Goal: Information Seeking & Learning: Find specific page/section

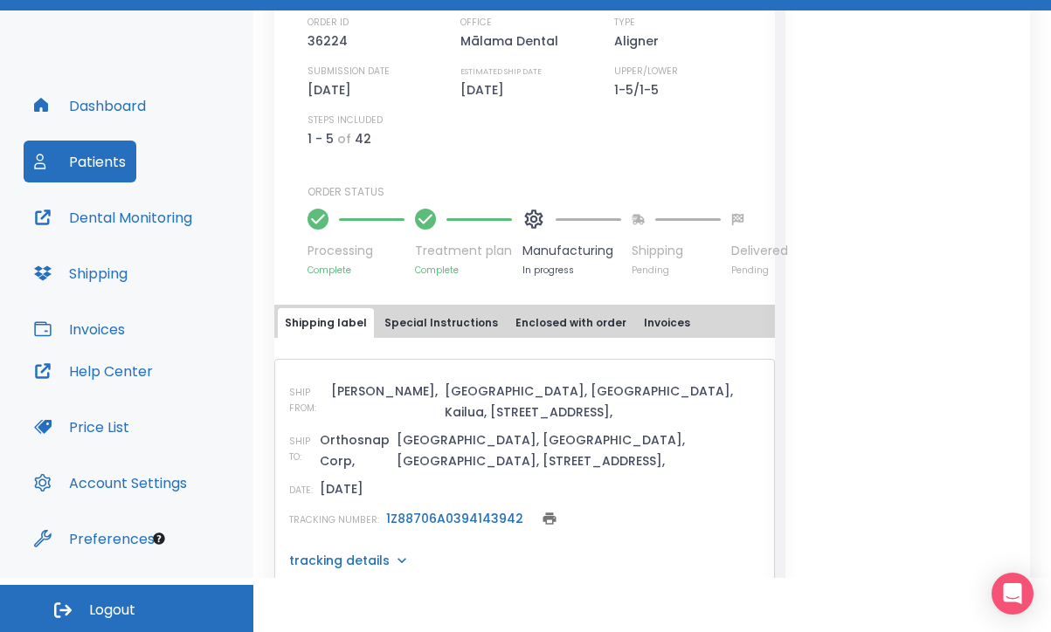
scroll to position [54, 0]
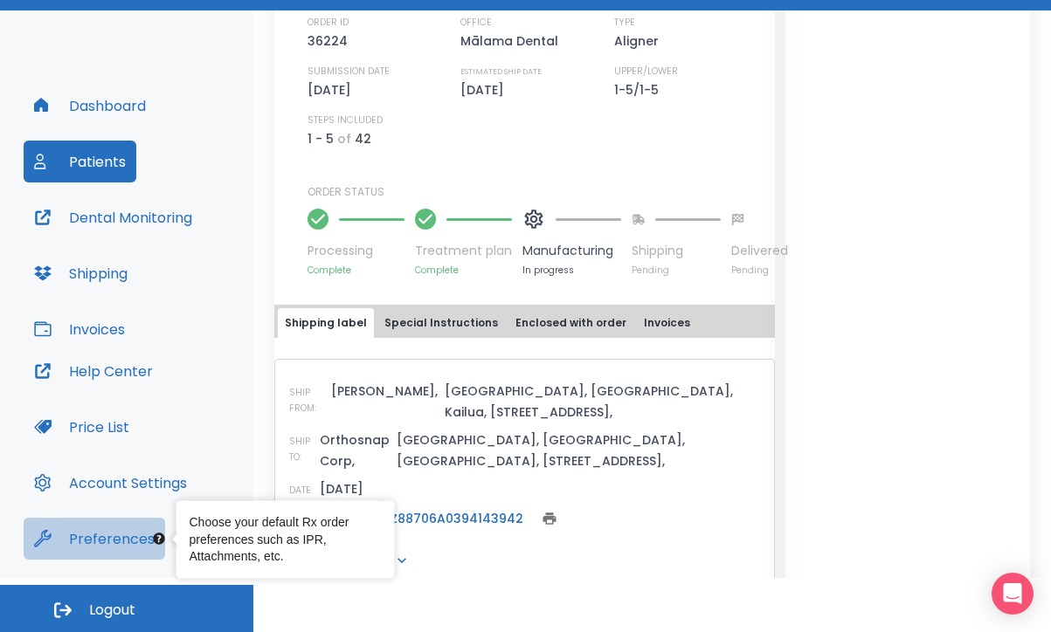
click at [126, 535] on button "Preferences" at bounding box center [94, 539] width 141 height 42
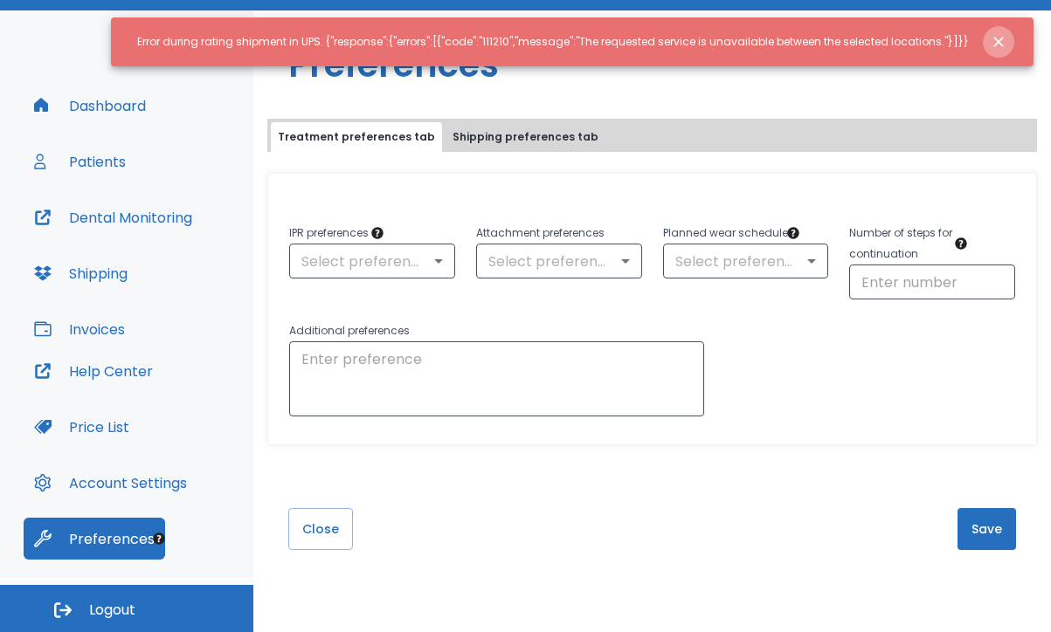
click at [1001, 41] on icon "Close notification" at bounding box center [997, 41] width 17 height 17
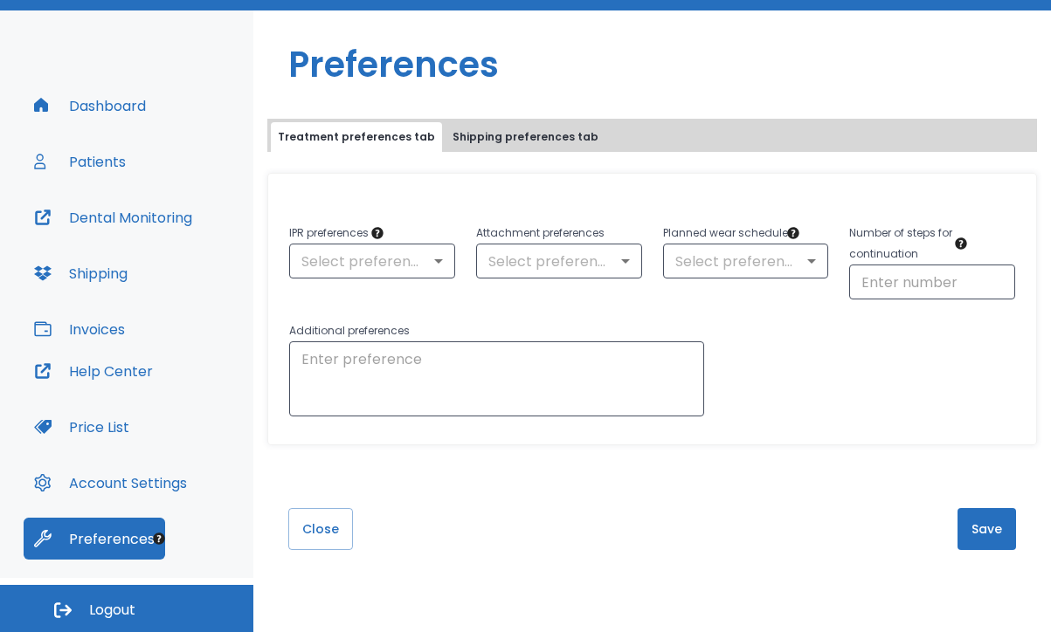
click at [119, 546] on button "Preferences" at bounding box center [94, 539] width 141 height 42
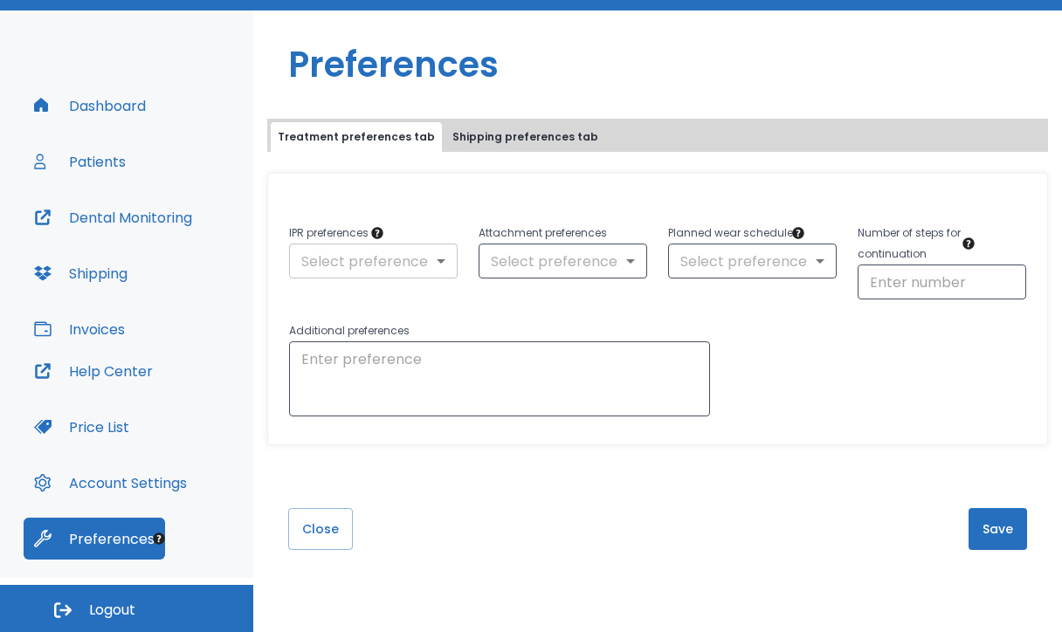
click at [341, 254] on body "​ 2 [PERSON_NAME] Dashboard Patients Dental Monitoring Shipping Invoices Help C…" at bounding box center [531, 262] width 1062 height 632
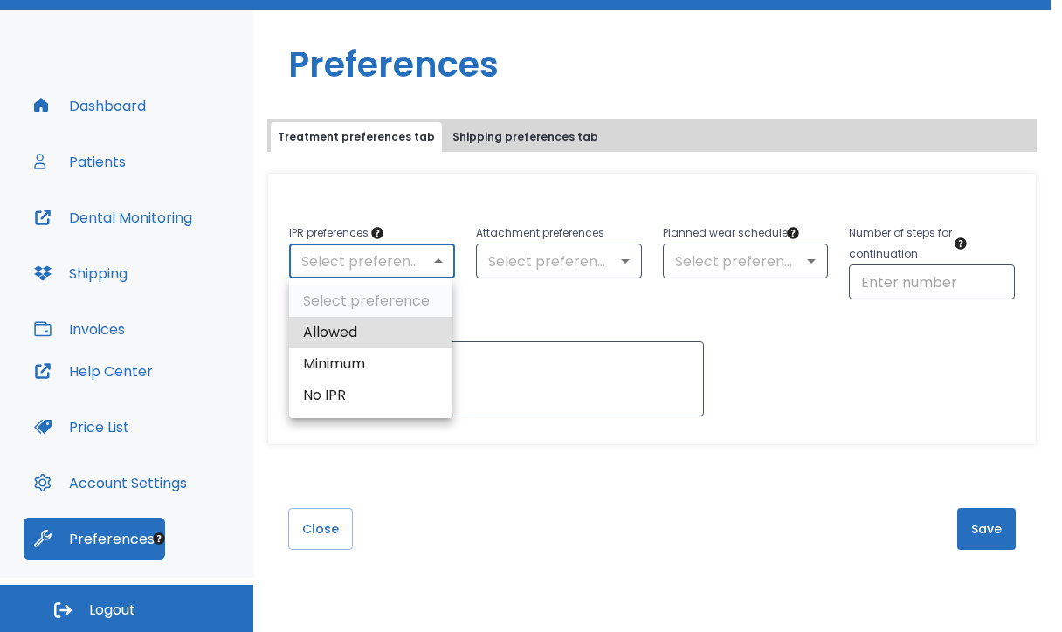
click at [507, 298] on div at bounding box center [531, 316] width 1062 height 632
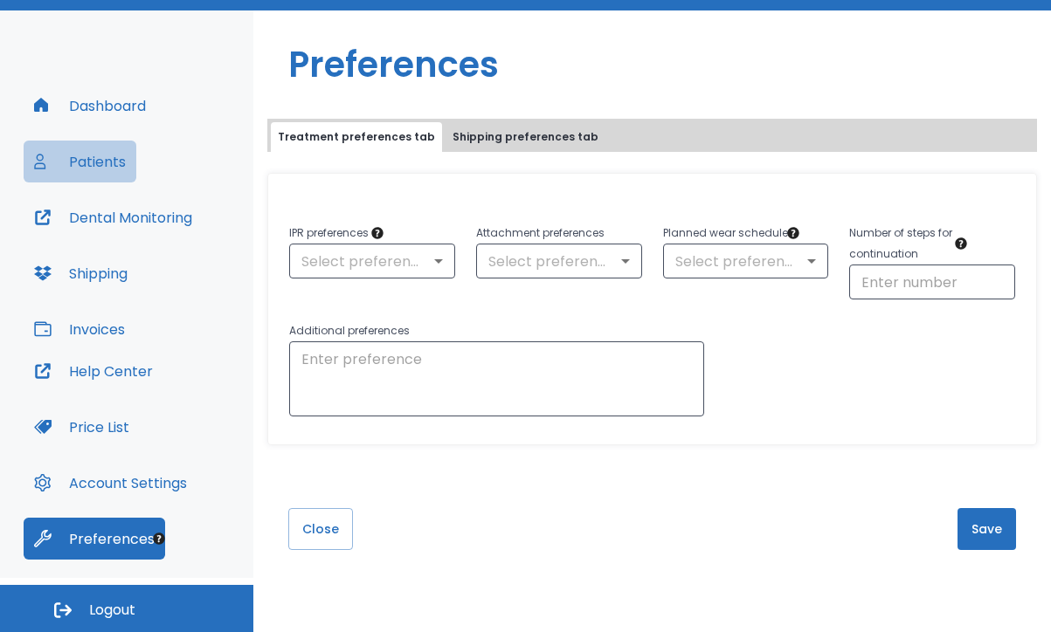
click at [93, 166] on button "Patients" at bounding box center [80, 162] width 113 height 42
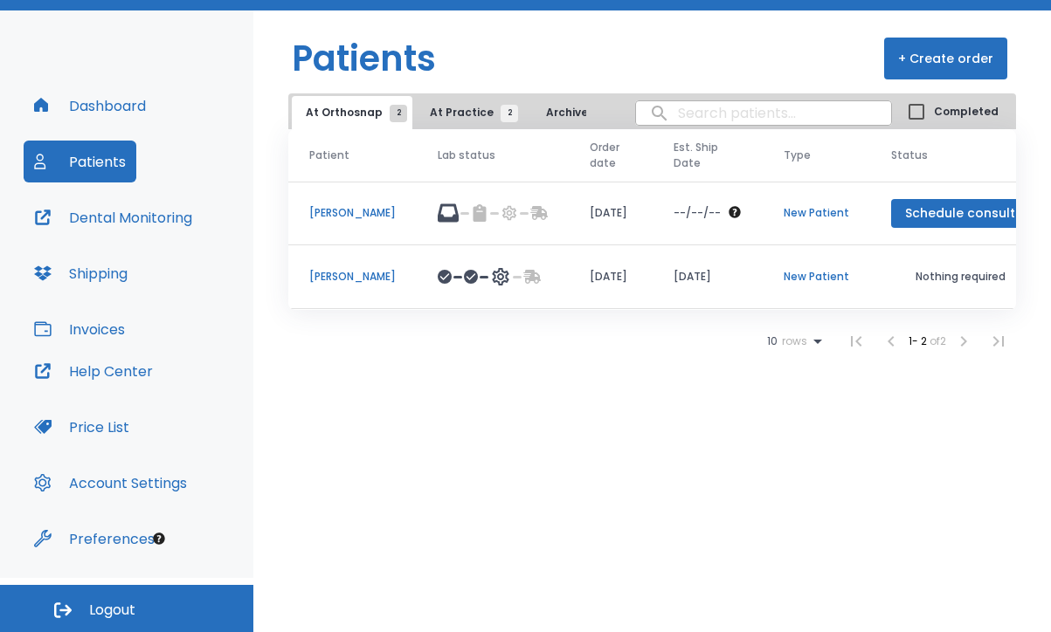
click at [838, 279] on p "New Patient" at bounding box center [815, 277] width 65 height 16
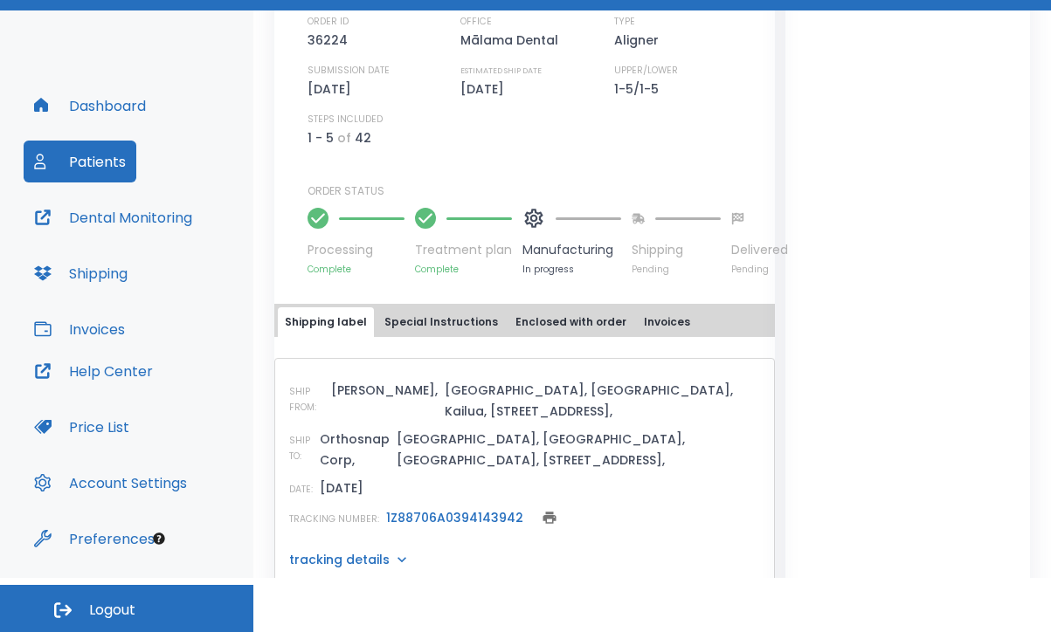
scroll to position [481, 0]
click at [446, 330] on button "Special Instructions" at bounding box center [441, 323] width 128 height 30
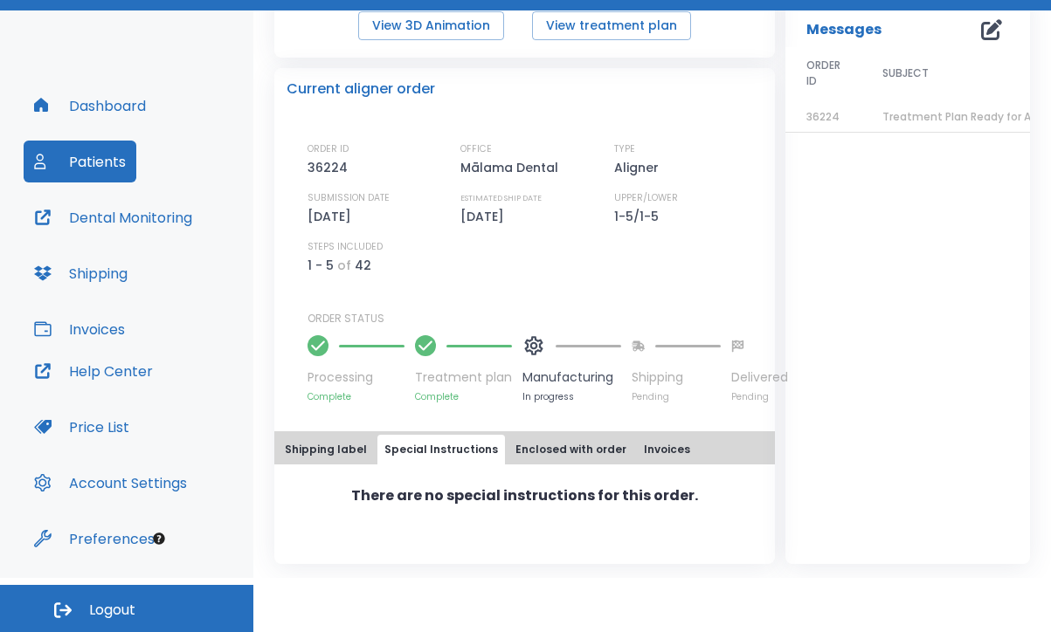
scroll to position [354, 0]
click at [447, 554] on div "Shipping label Special Instructions Enclosed with order Invoices There are no s…" at bounding box center [524, 498] width 500 height 133
click at [437, 517] on div "There are no special instructions for this order." at bounding box center [524, 507] width 500 height 84
click at [450, 494] on p "There are no special instructions for this order." at bounding box center [524, 496] width 347 height 21
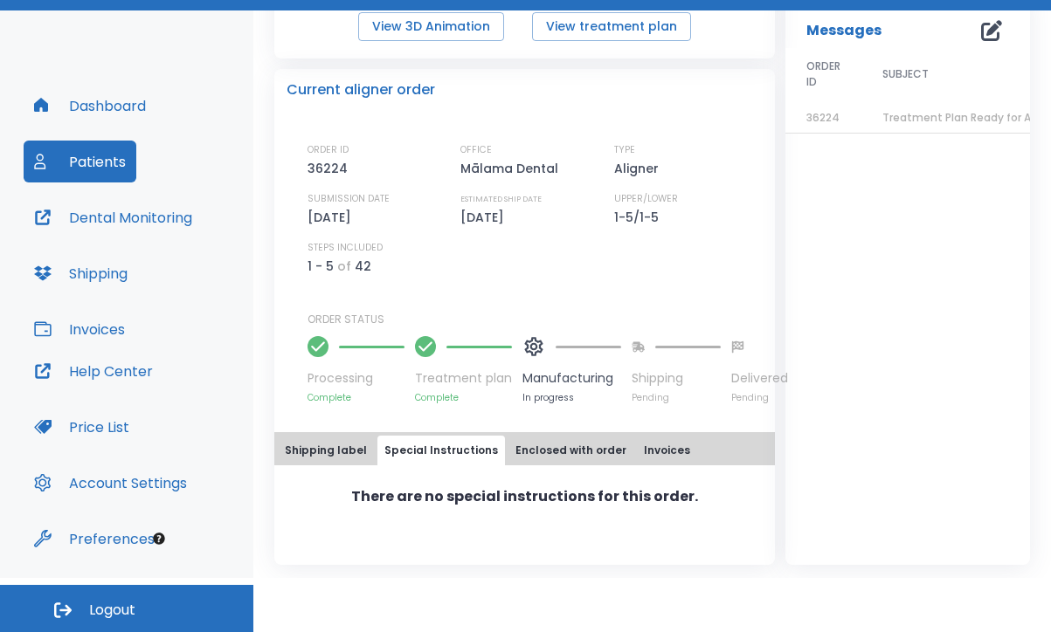
click at [96, 373] on button "Help Center" at bounding box center [94, 371] width 140 height 42
